Goal: Transaction & Acquisition: Book appointment/travel/reservation

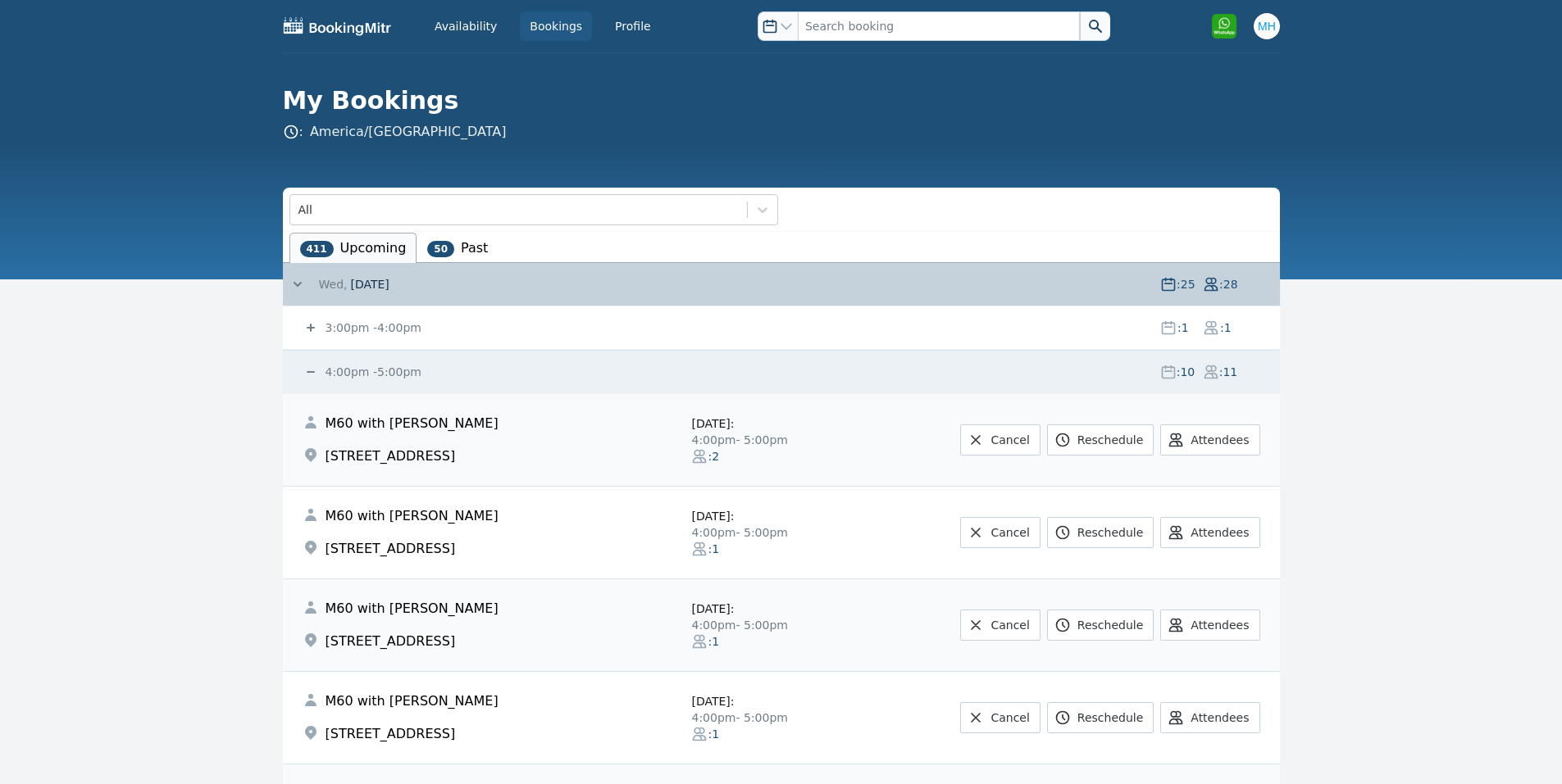
scroll to position [1311, 0]
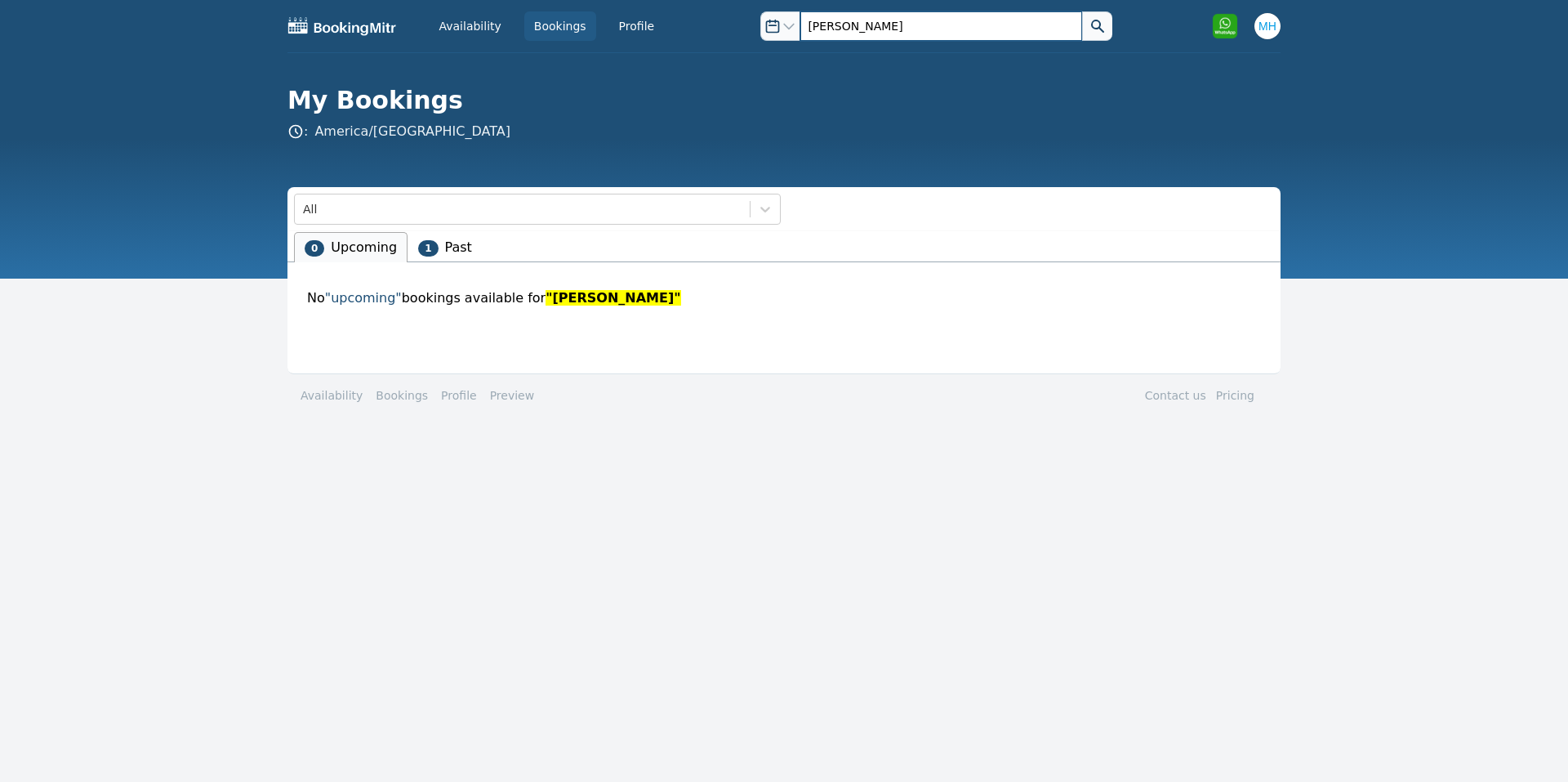
drag, startPoint x: 868, startPoint y: 12, endPoint x: 890, endPoint y: 0, distance: 25.1
click at [756, 49] on div "Availability Bookings Profile Open options colette Open user menu Open options …" at bounding box center [784, 26] width 993 height 52
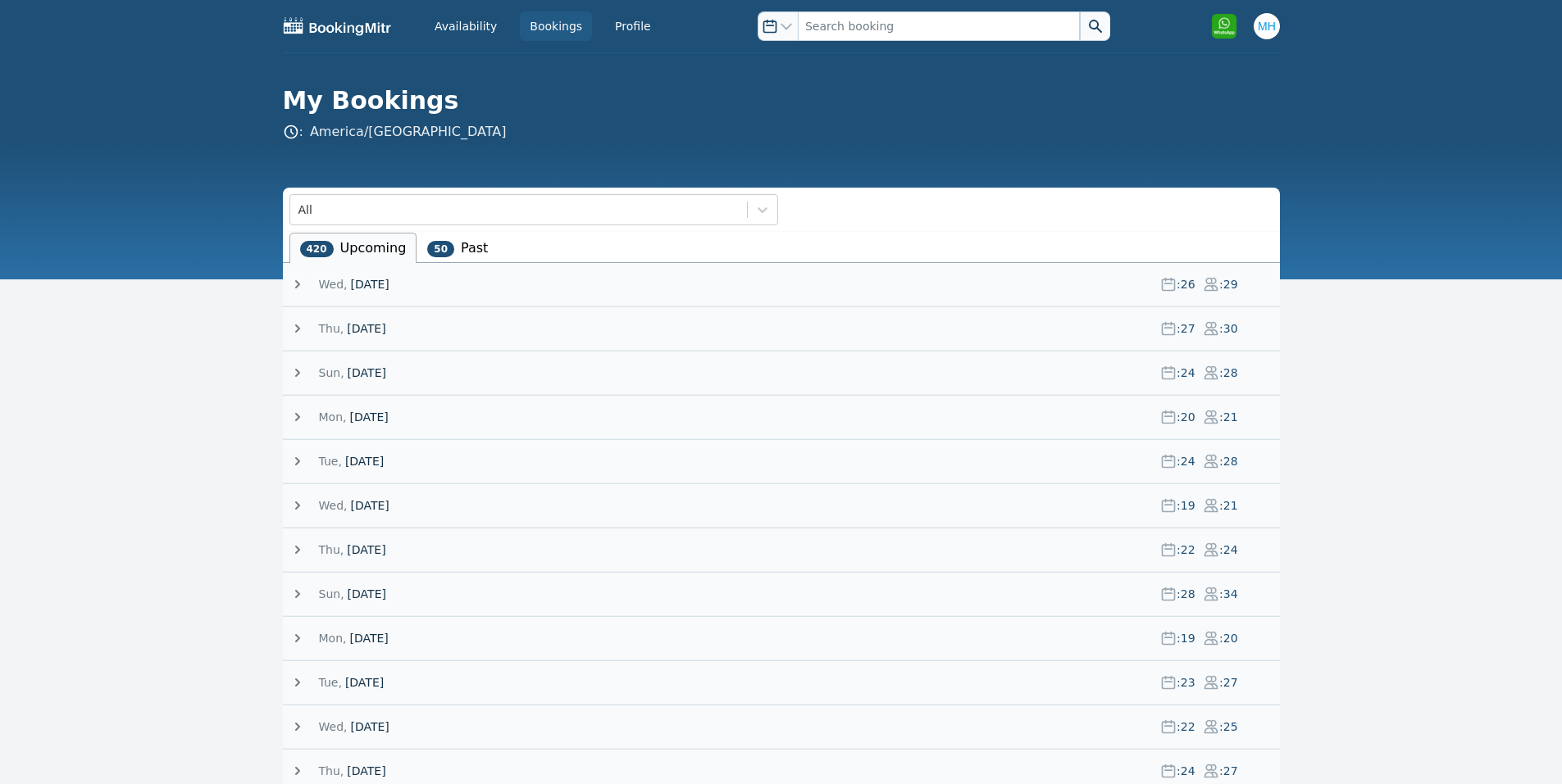
click at [350, 284] on span "[DATE]" at bounding box center [369, 284] width 38 height 16
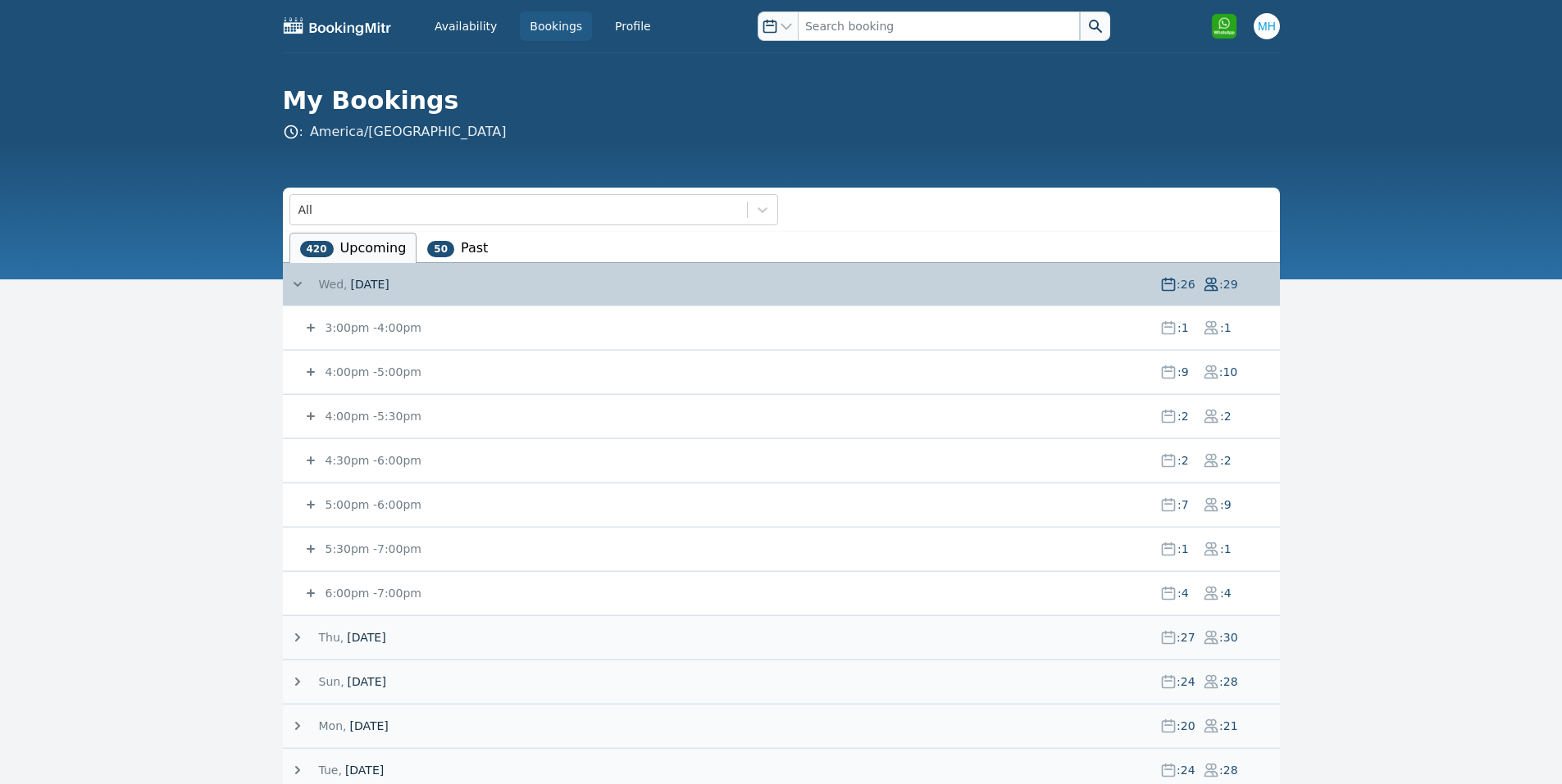
click at [366, 512] on span "5:00pm - 6:00pm" at bounding box center [372, 504] width 99 height 16
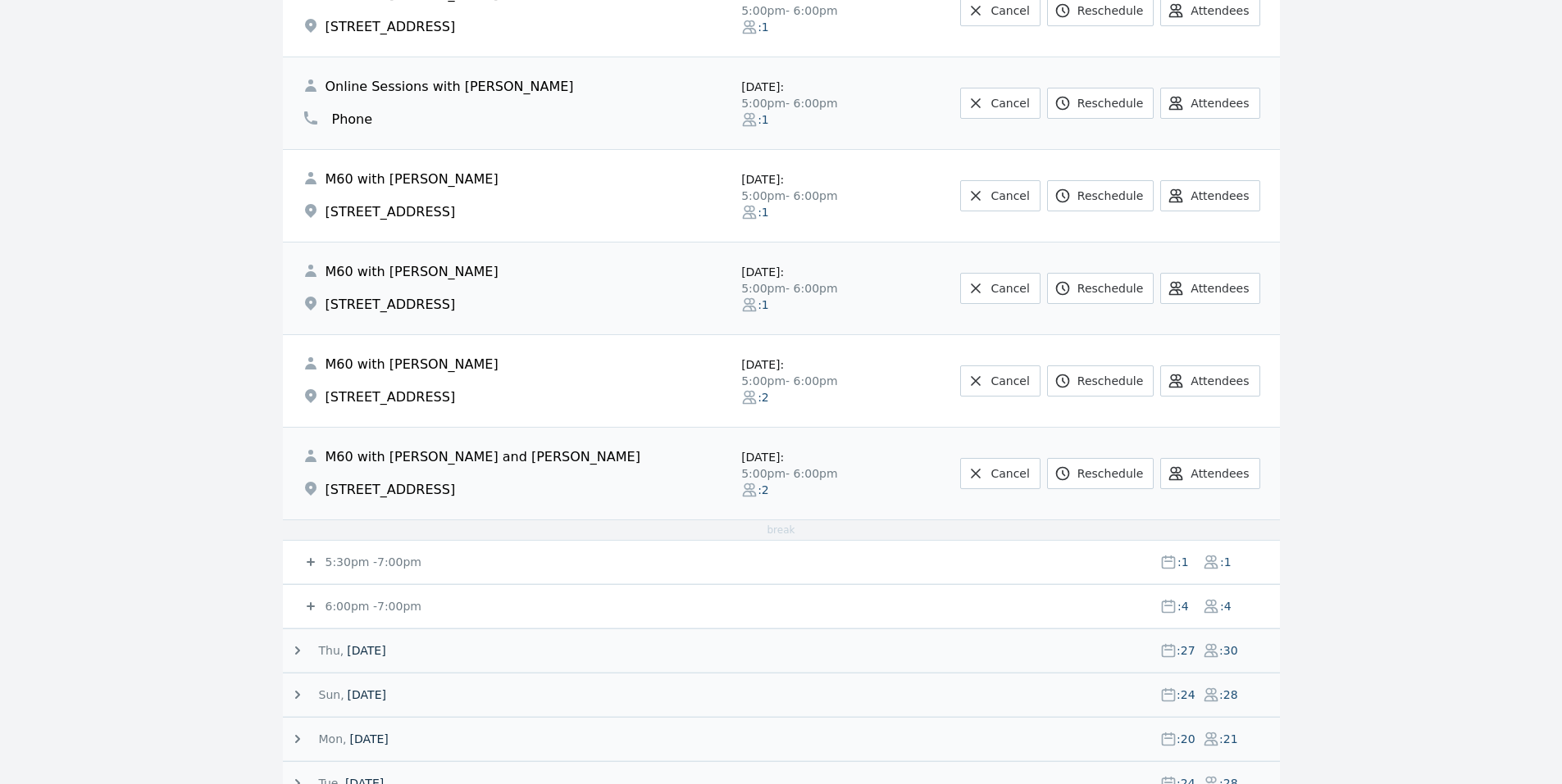
scroll to position [655, 0]
click at [349, 546] on div "5:30pm - 7:00pm : 1 : 1" at bounding box center [791, 561] width 977 height 43
click at [336, 568] on small "5:30pm - 7:00pm" at bounding box center [372, 562] width 99 height 13
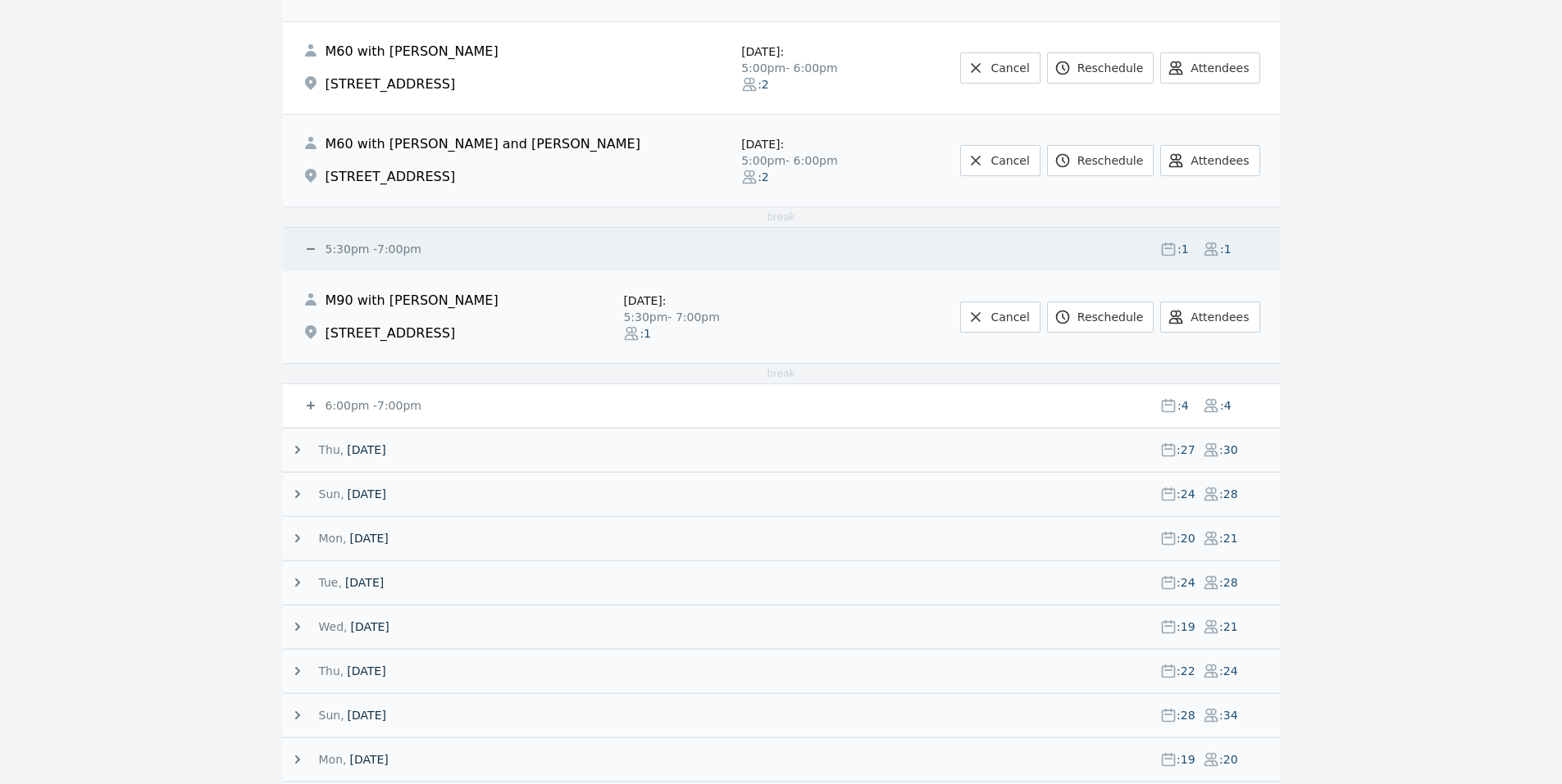
scroll to position [984, 0]
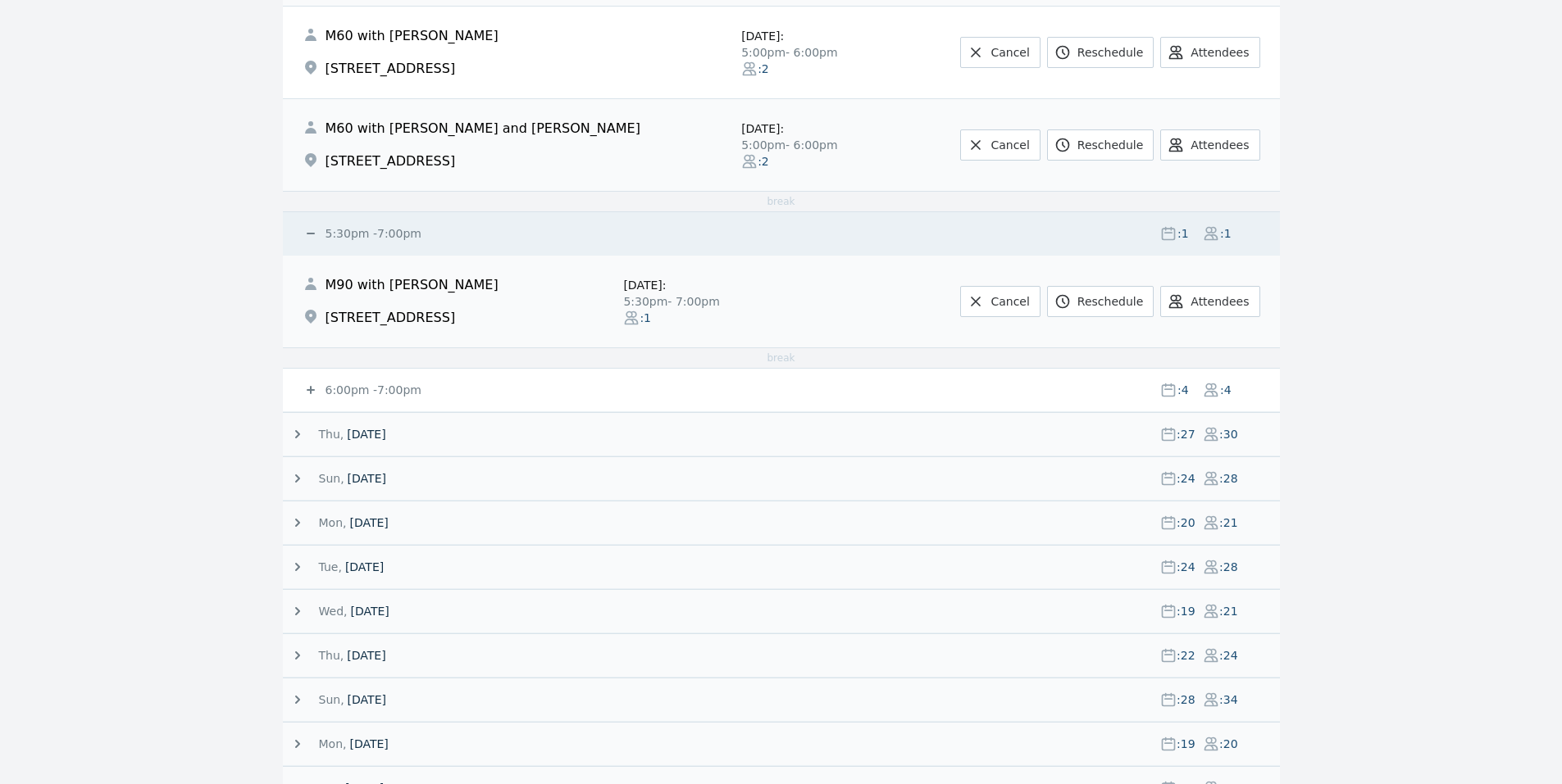
click at [373, 390] on small "6:00pm - 7:00pm" at bounding box center [372, 391] width 99 height 13
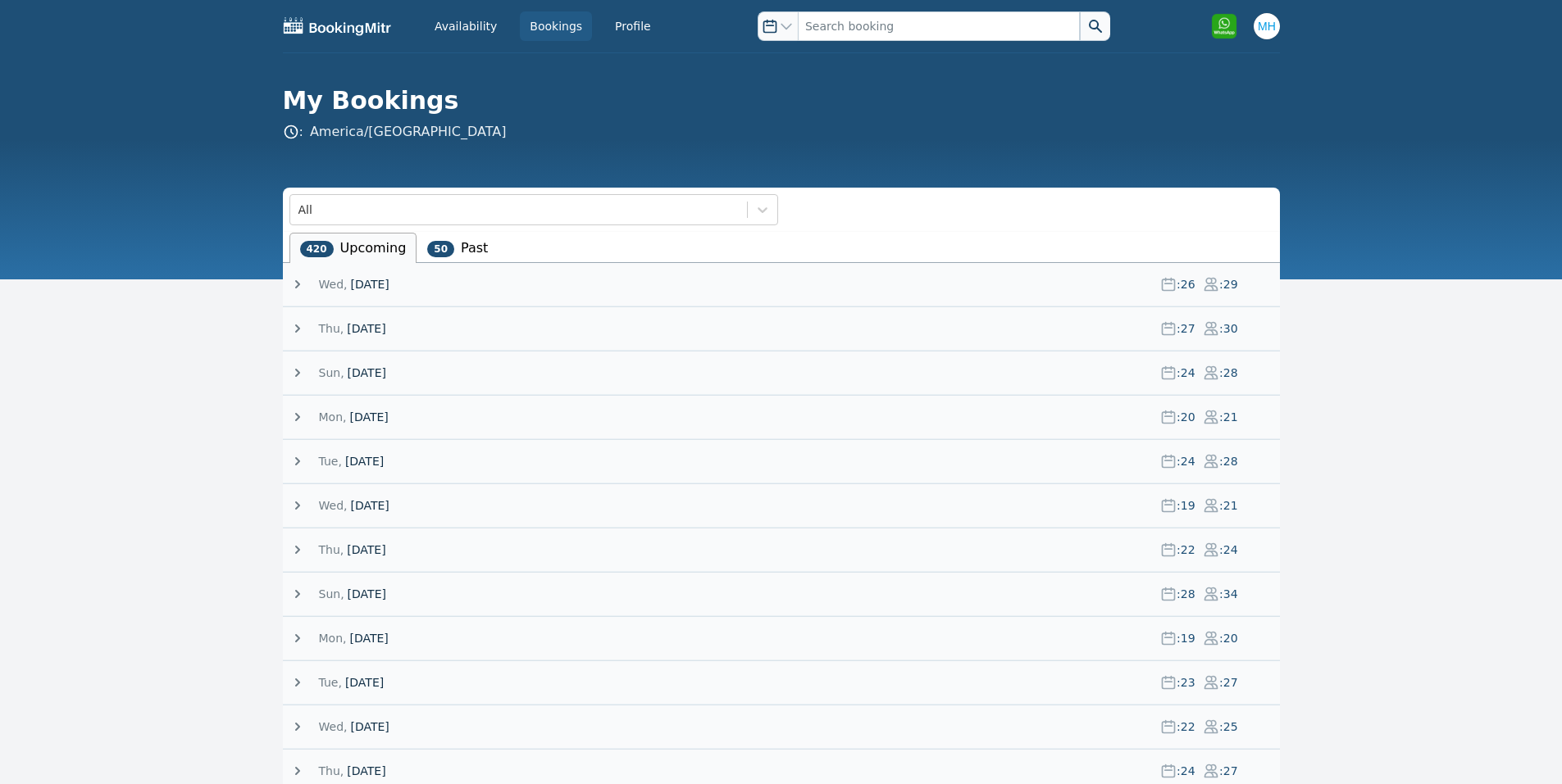
click at [371, 288] on span "[DATE]" at bounding box center [369, 284] width 38 height 16
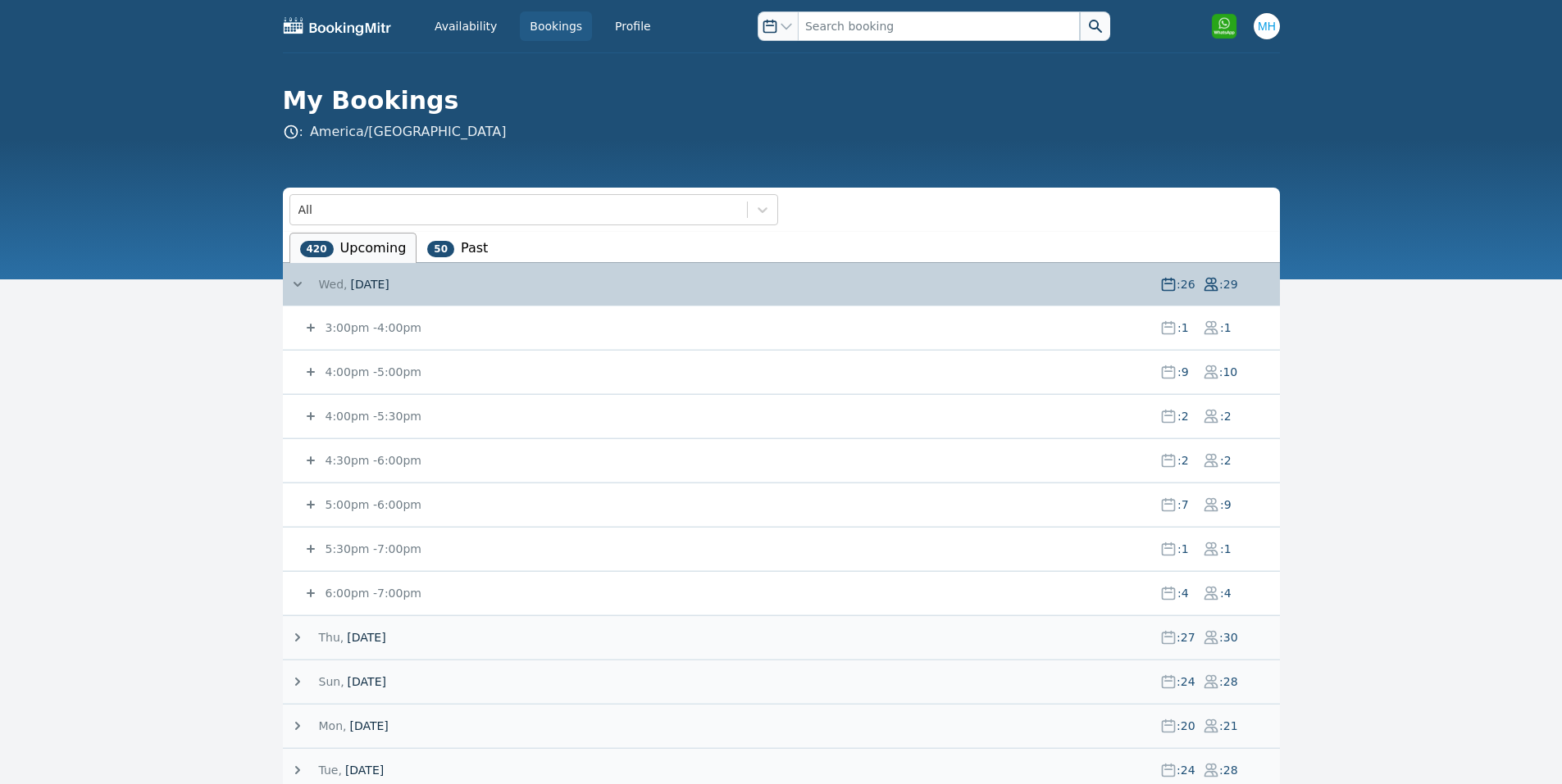
click at [368, 504] on small "5:00pm - 6:00pm" at bounding box center [372, 505] width 99 height 13
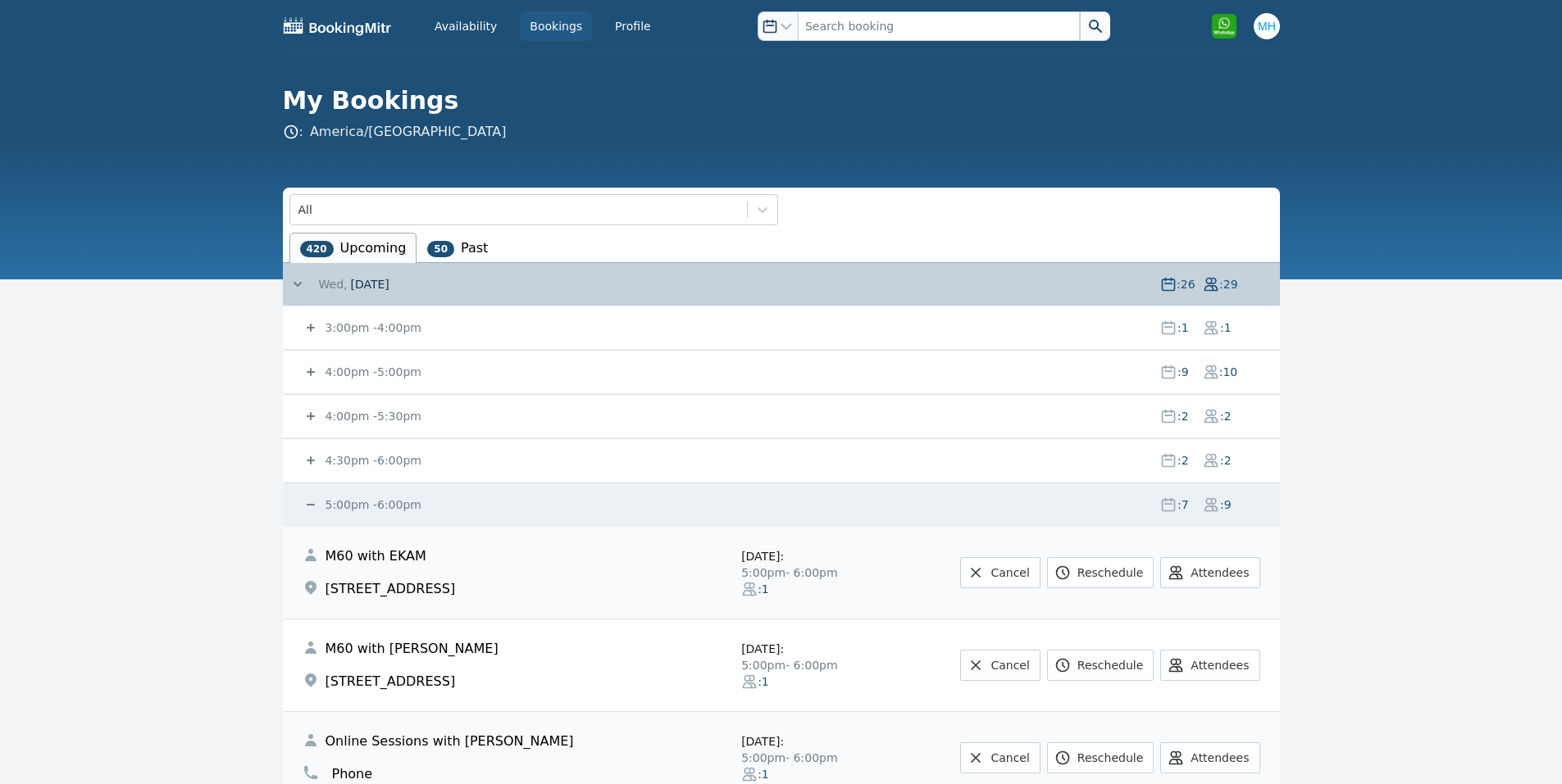
click at [368, 504] on small "5:00pm - 6:00pm" at bounding box center [372, 505] width 99 height 13
